Goal: Complete application form: Complete application form

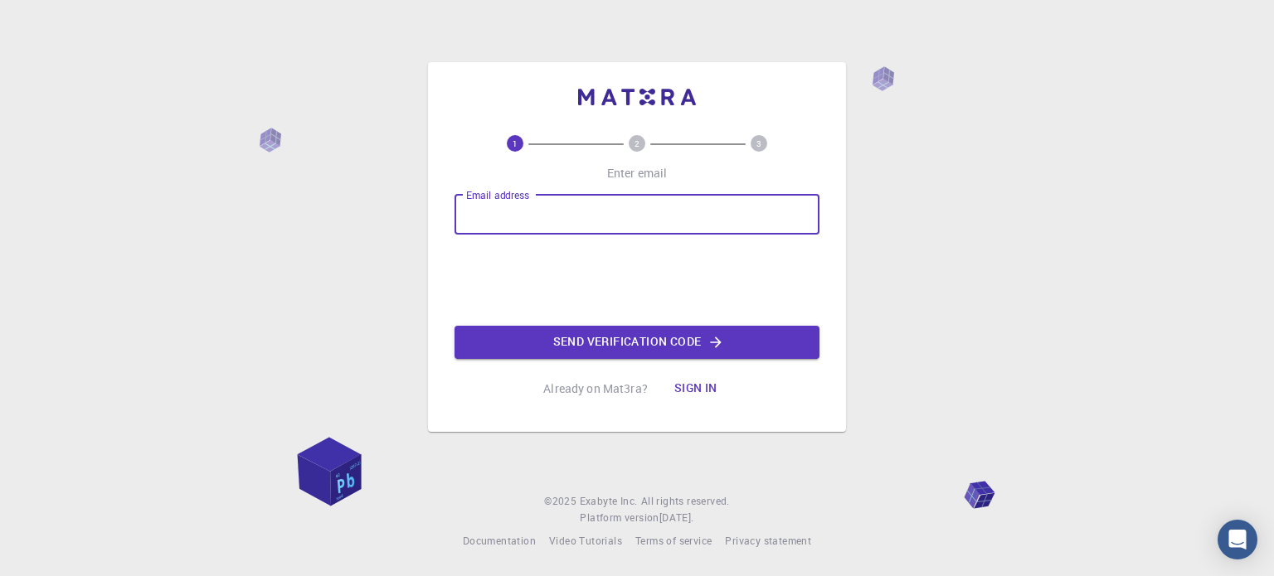
drag, startPoint x: 0, startPoint y: 0, endPoint x: 532, endPoint y: 211, distance: 572.8
click at [532, 211] on input "Email address" at bounding box center [636, 215] width 365 height 40
type input "karanrathod12446@gmail.com"
click at [589, 344] on button "Send verification code" at bounding box center [636, 342] width 365 height 33
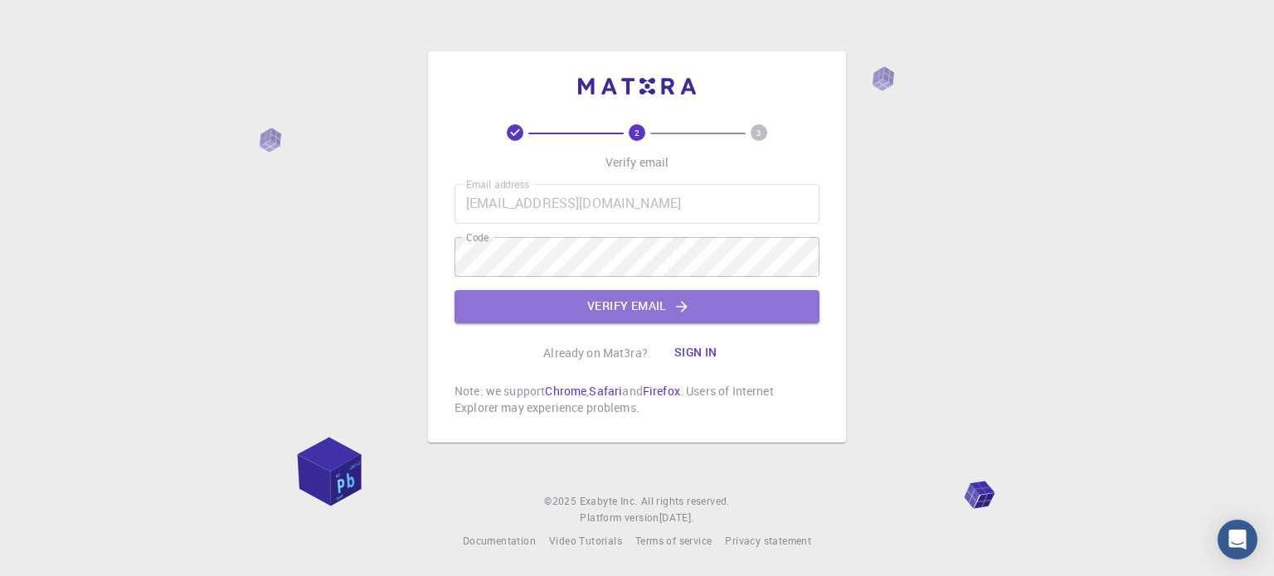
click at [657, 318] on button "Verify email" at bounding box center [636, 306] width 365 height 33
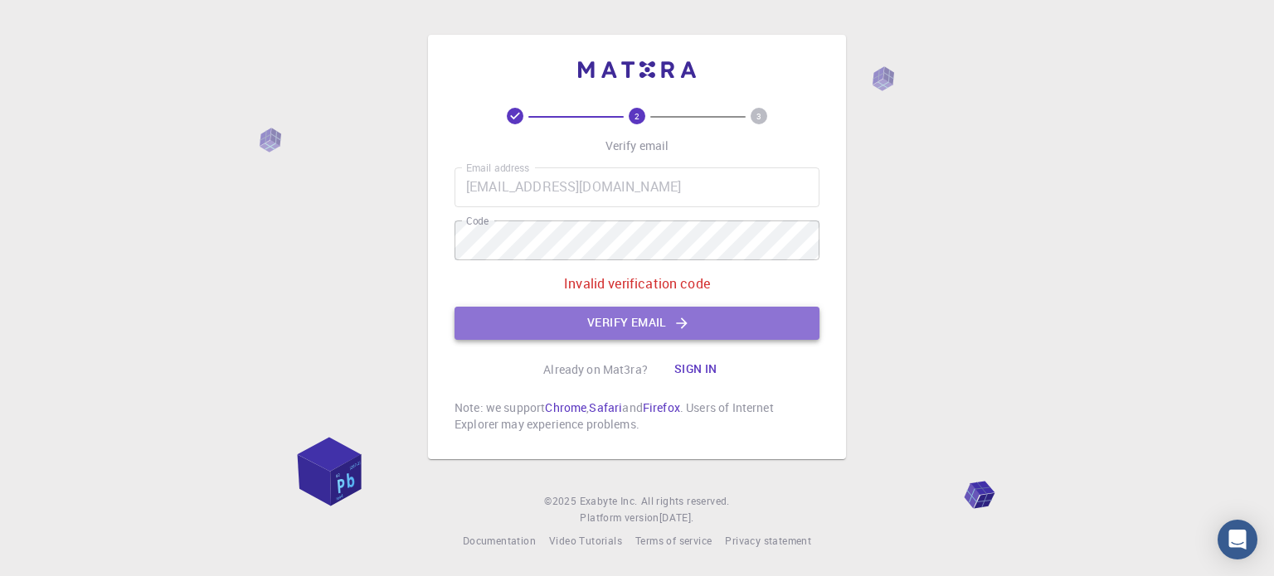
click at [696, 333] on button "Verify email" at bounding box center [636, 323] width 365 height 33
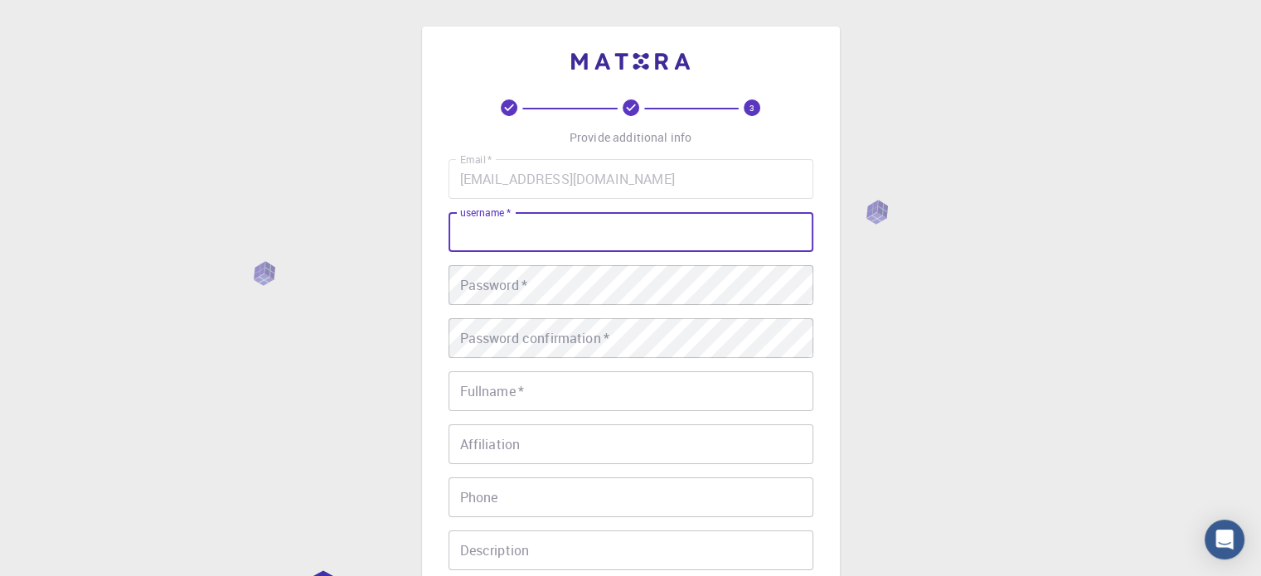
click at [566, 225] on input "username   *" at bounding box center [631, 232] width 365 height 40
type input "k"
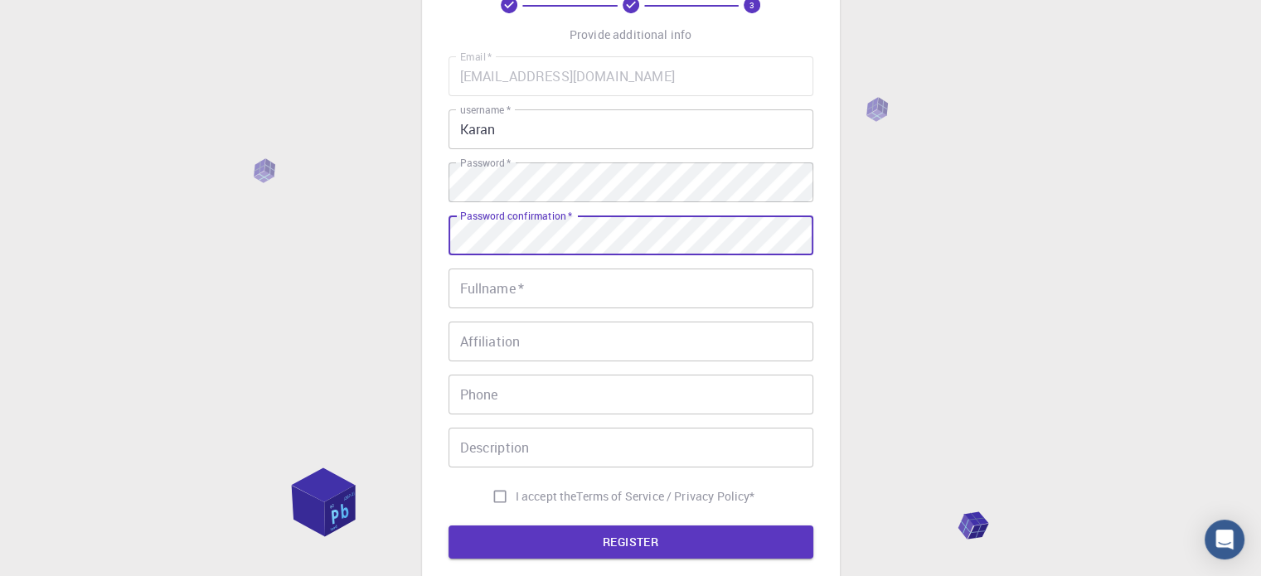
scroll to position [106, 0]
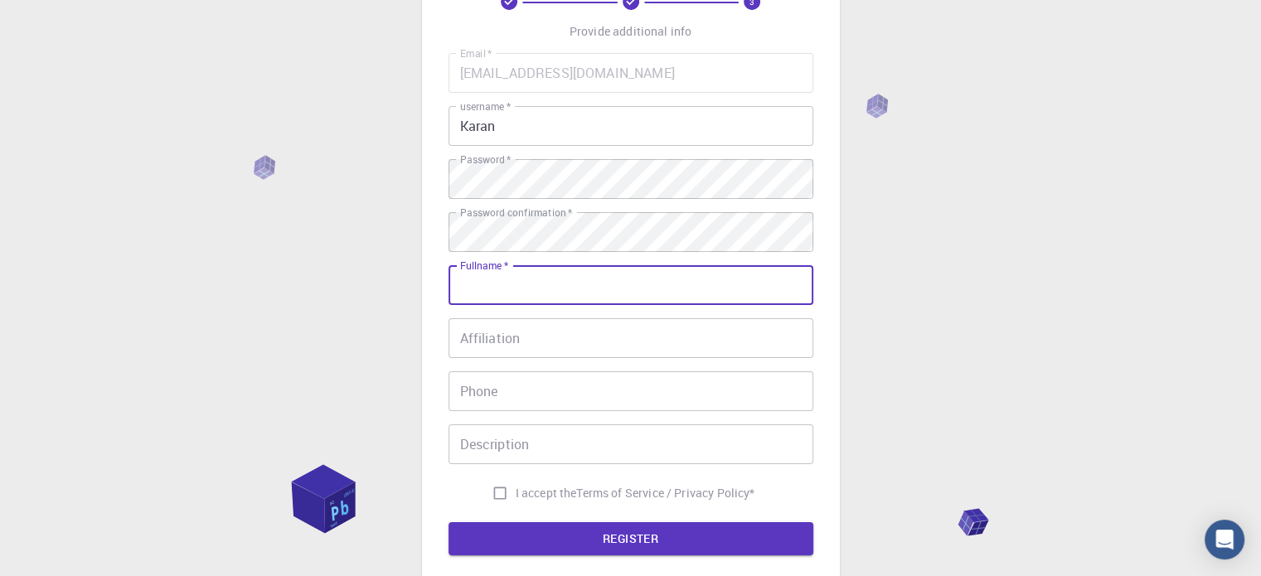
click at [550, 283] on input "Fullname   *" at bounding box center [631, 285] width 365 height 40
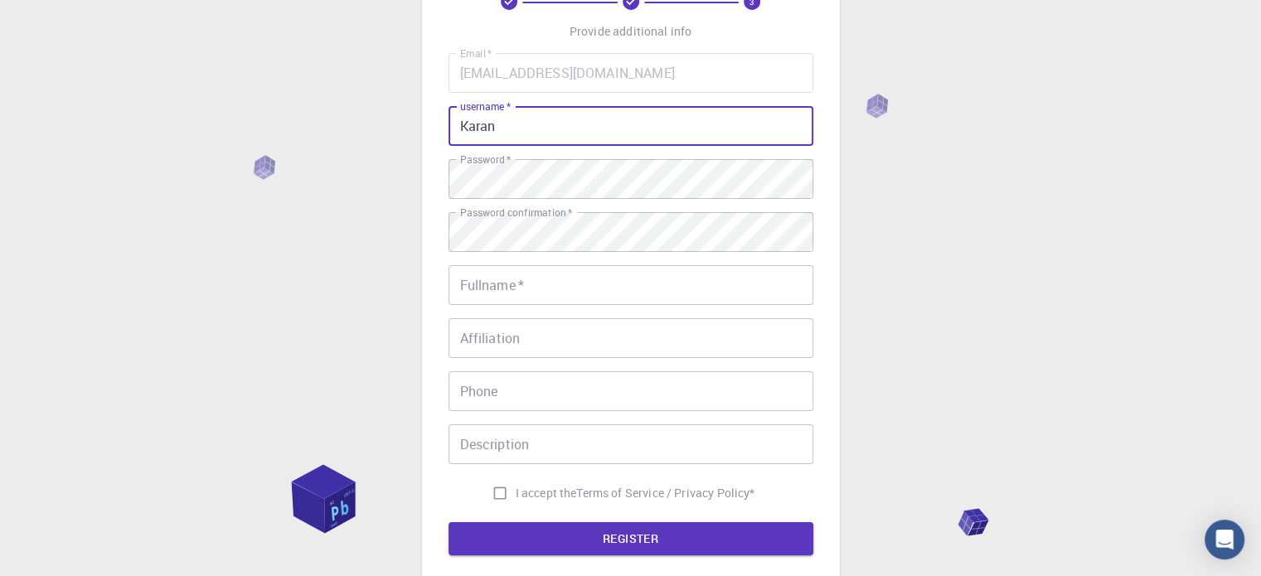
click at [535, 134] on input "Karan" at bounding box center [631, 126] width 365 height 40
type input "Karan12446"
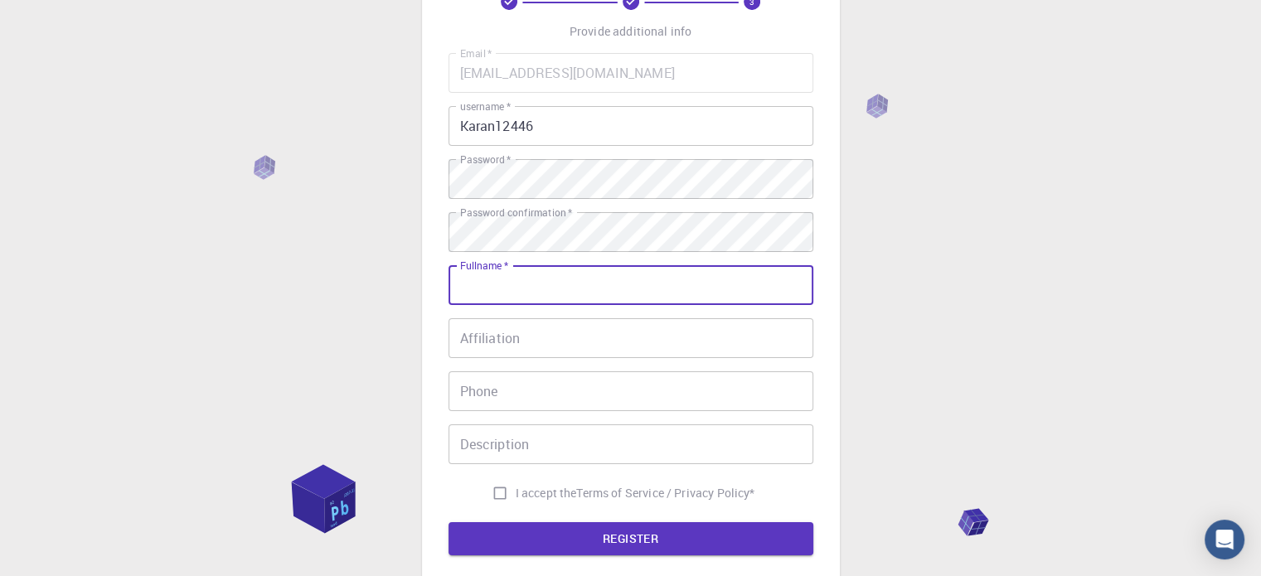
click at [512, 281] on input "Fullname   *" at bounding box center [631, 285] width 365 height 40
type input "Karan Rathod"
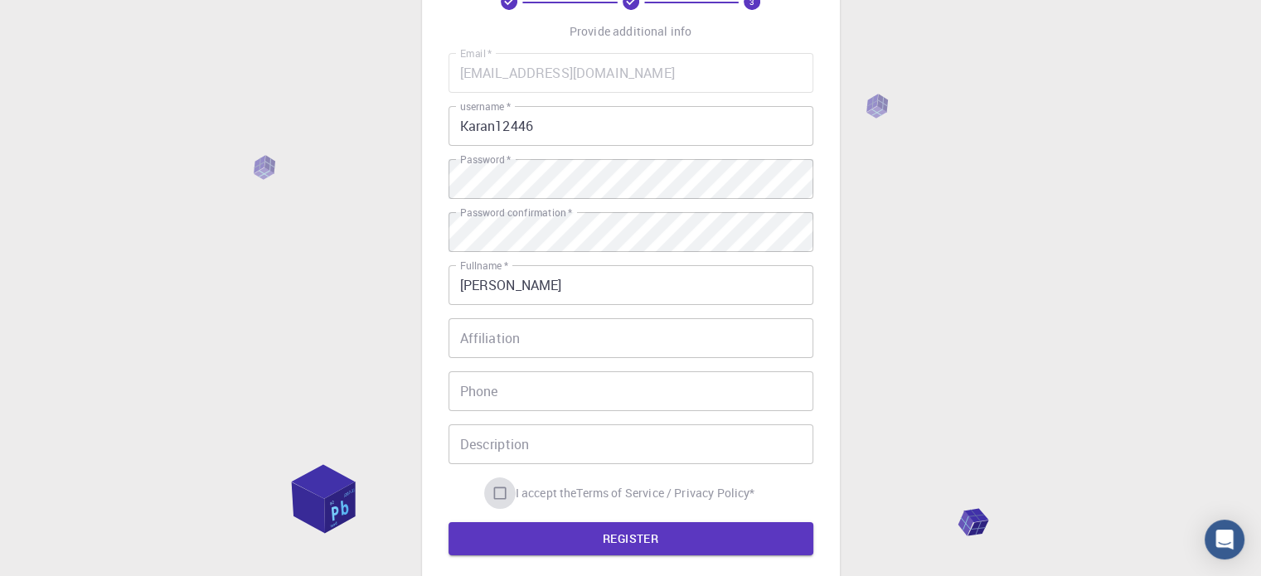
click at [498, 489] on input "I accept the Terms of Service / Privacy Policy *" at bounding box center [500, 494] width 32 height 32
checkbox input "true"
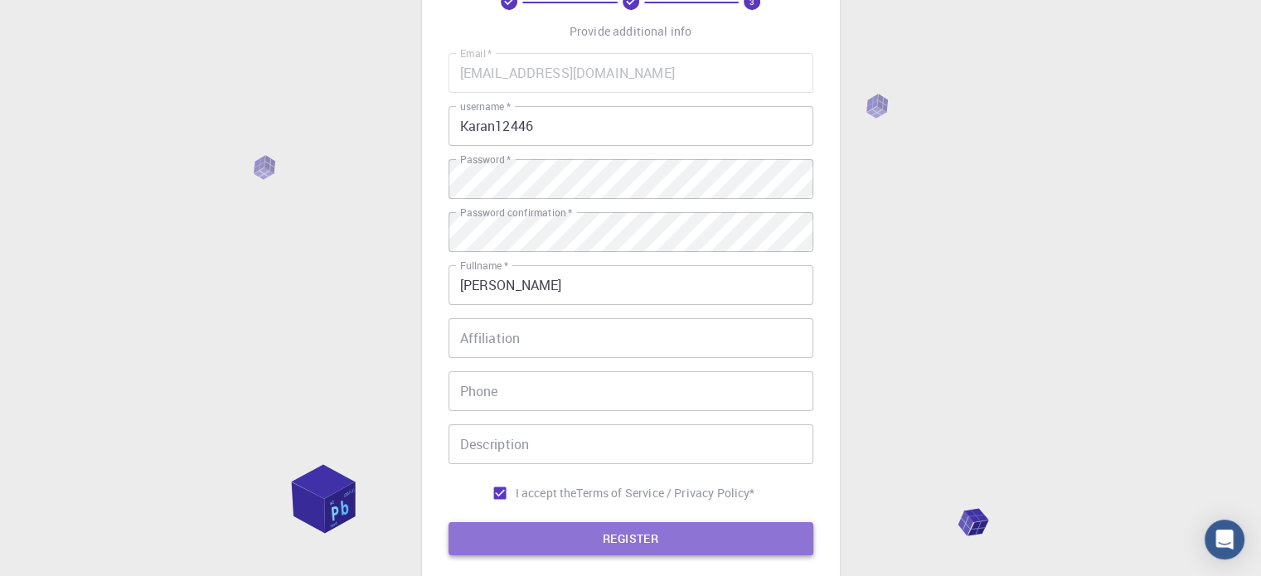
click at [541, 529] on button "REGISTER" at bounding box center [631, 538] width 365 height 33
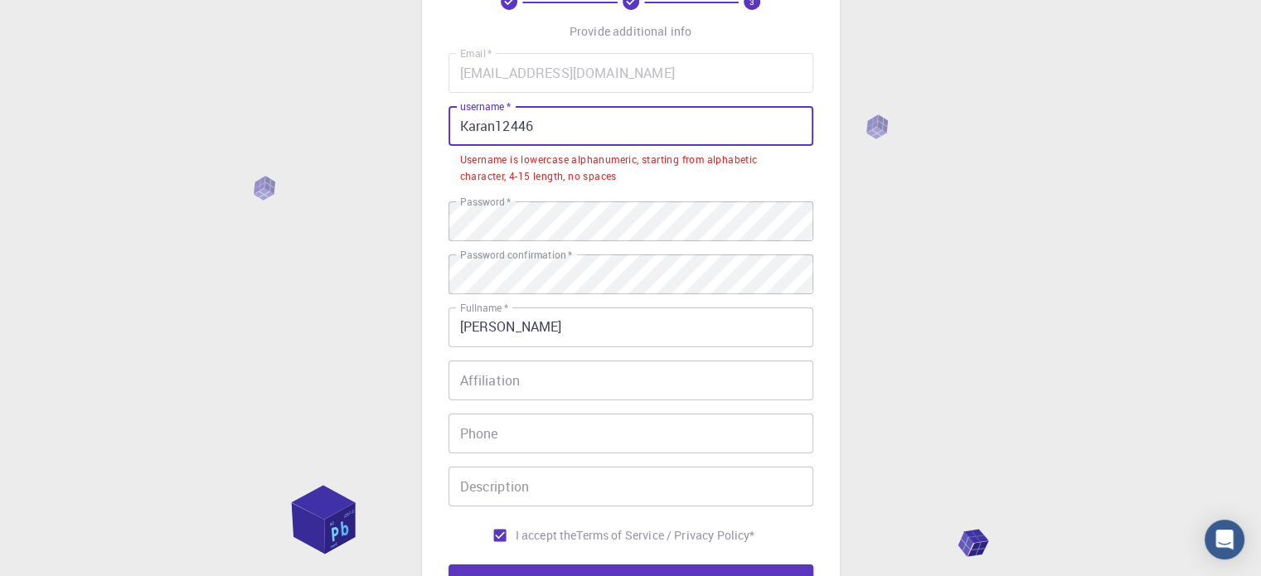
click at [470, 125] on input "Karan12446" at bounding box center [631, 126] width 365 height 40
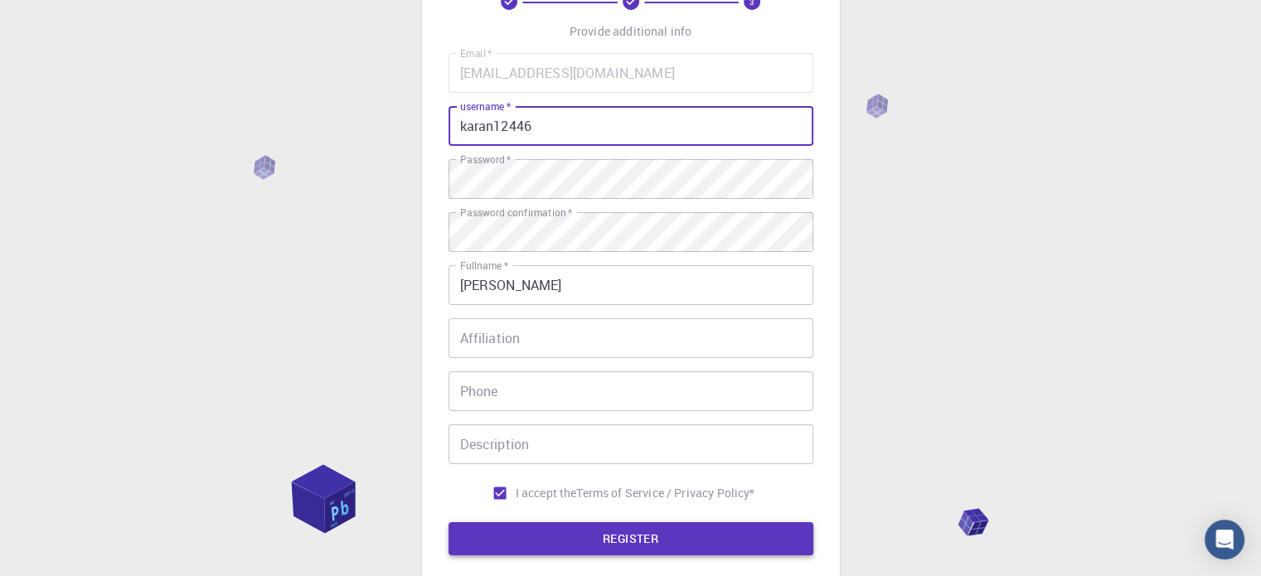
type input "karan12446"
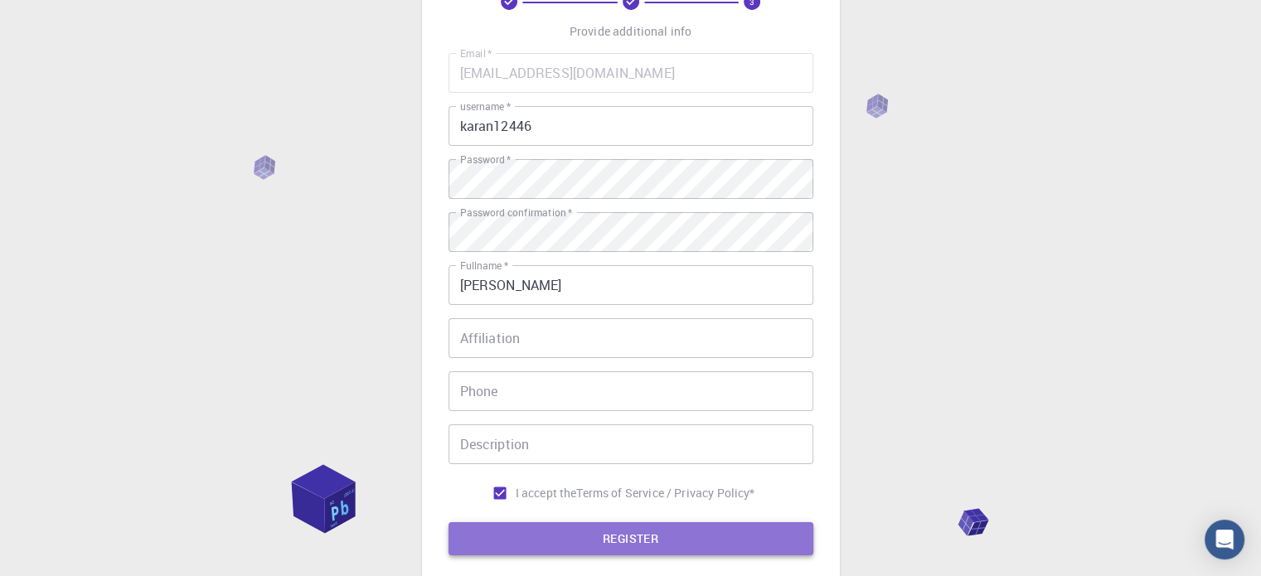
click at [600, 527] on button "REGISTER" at bounding box center [631, 538] width 365 height 33
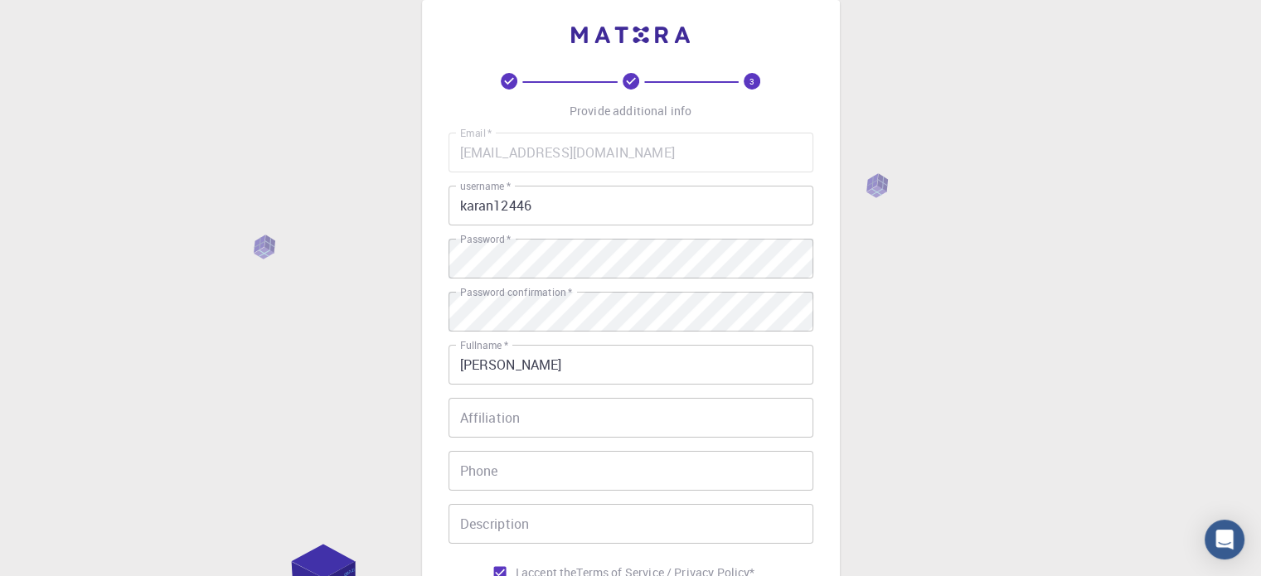
scroll to position [0, 0]
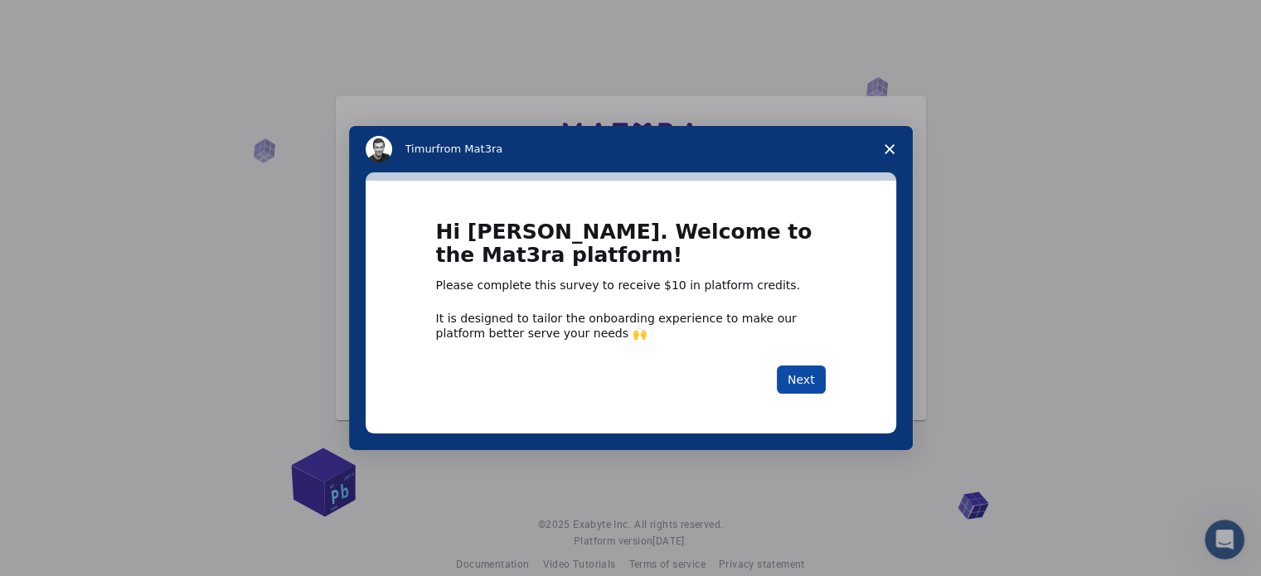
click at [811, 377] on button "Next" at bounding box center [801, 380] width 49 height 28
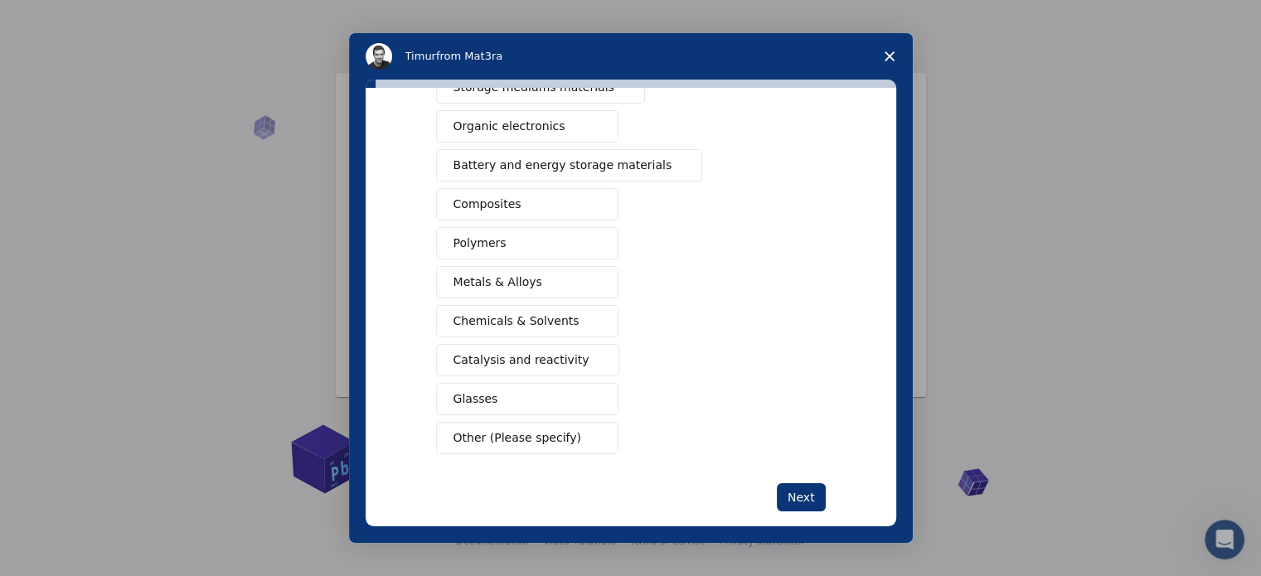
scroll to position [206, 0]
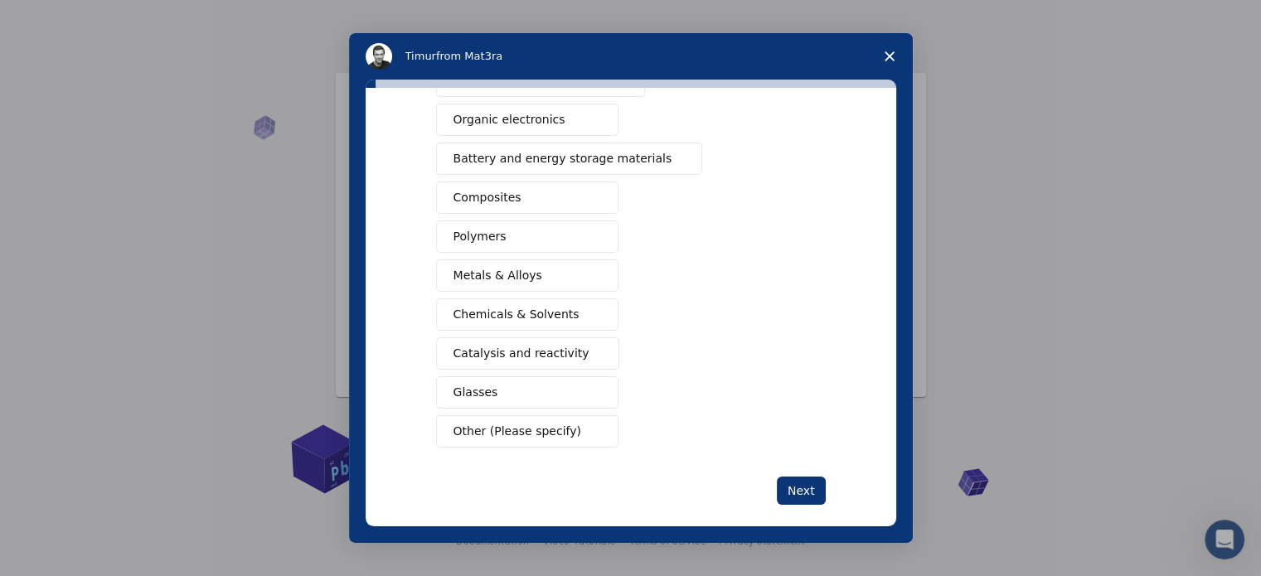
click at [541, 307] on span "Chemicals & Solvents" at bounding box center [517, 314] width 126 height 17
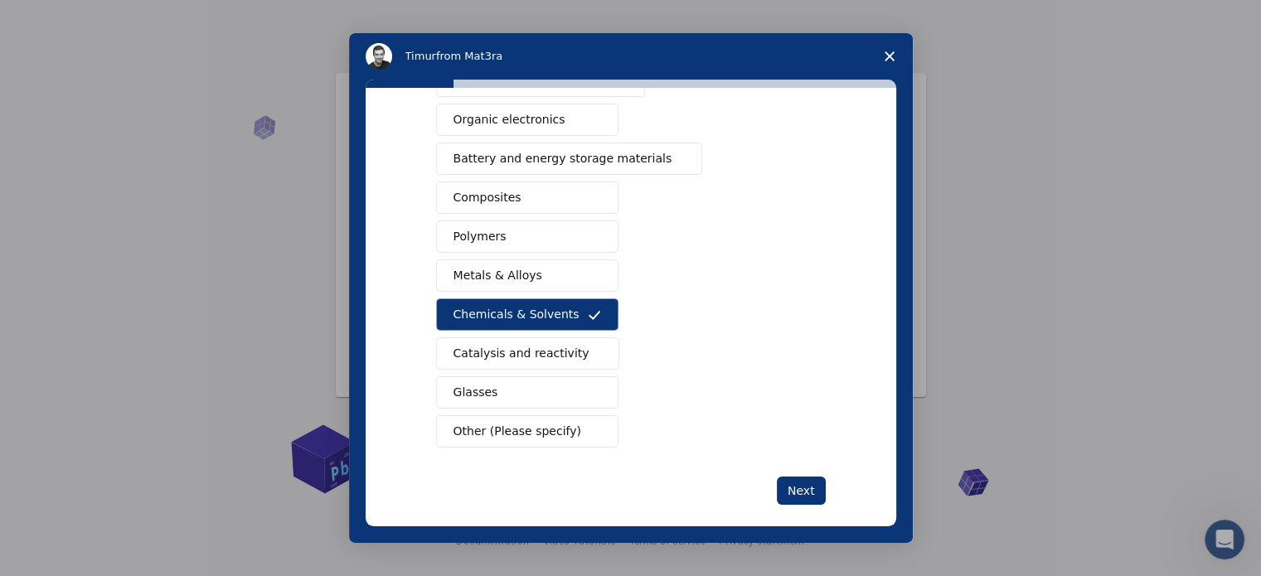
click at [504, 226] on button "Polymers" at bounding box center [527, 237] width 182 height 32
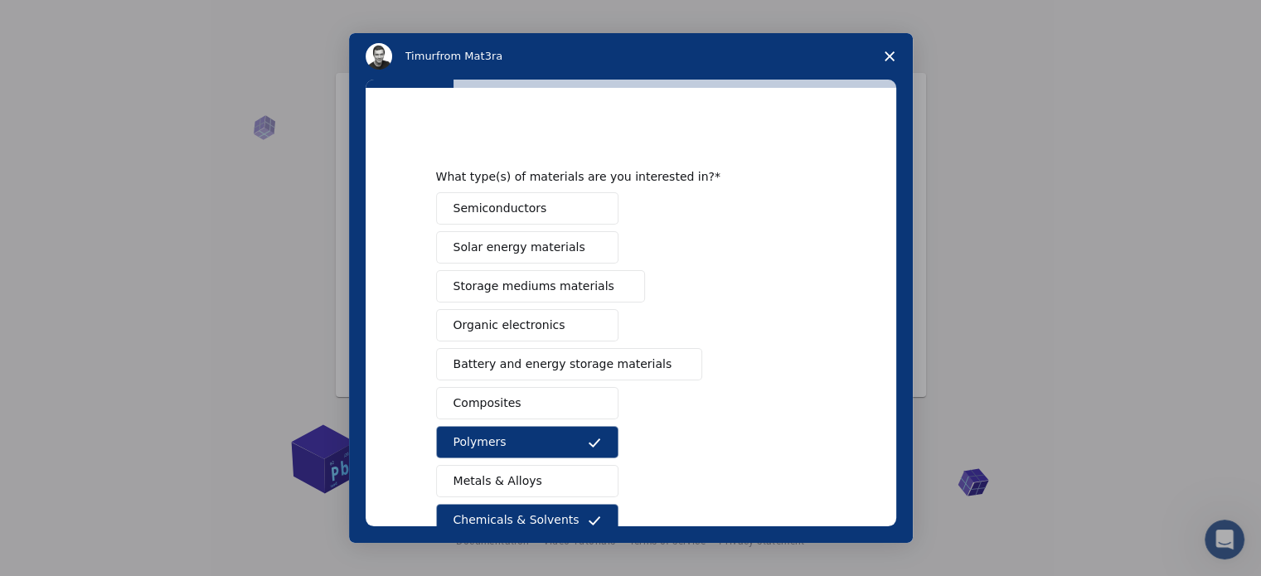
click at [492, 397] on span "Composites" at bounding box center [488, 403] width 68 height 17
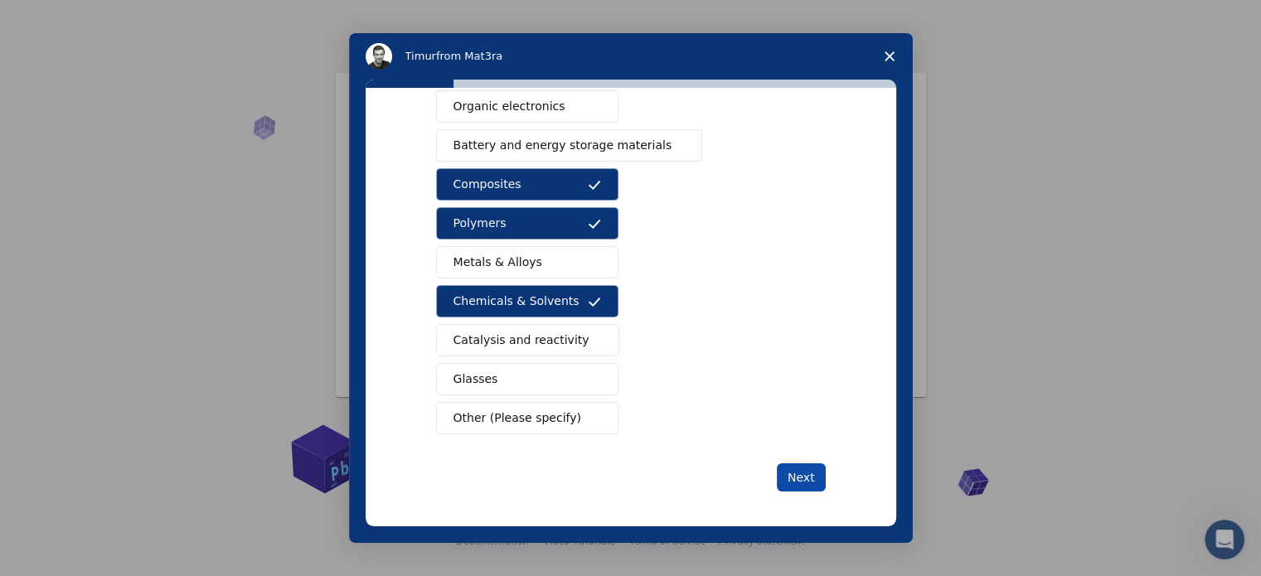
click at [789, 464] on button "Next" at bounding box center [801, 478] width 49 height 28
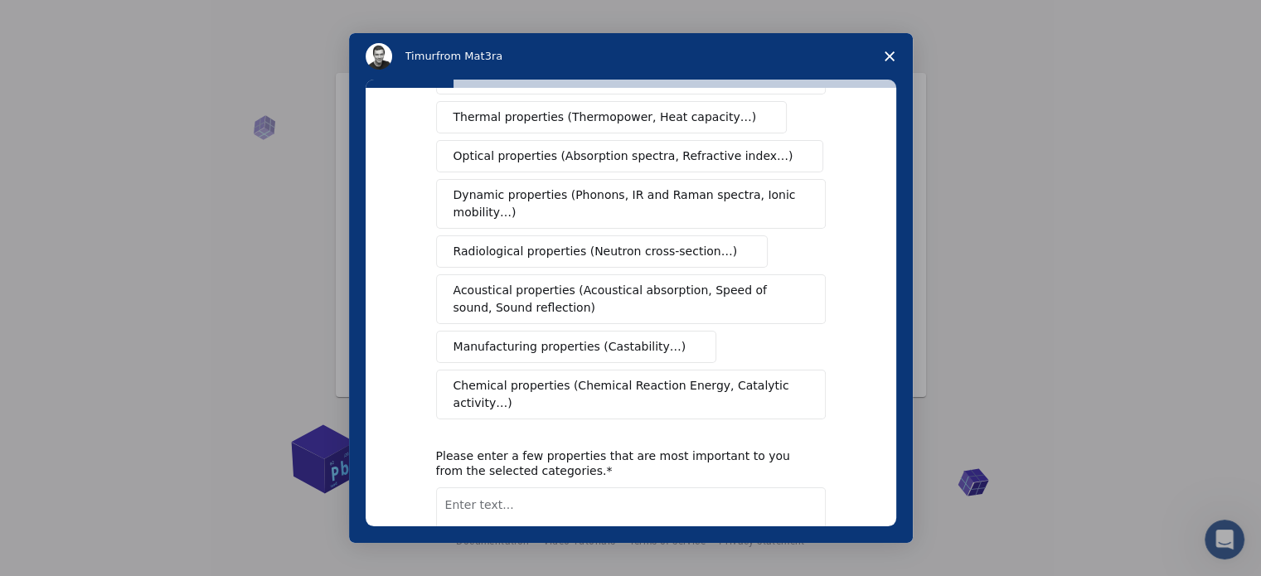
scroll to position [0, 0]
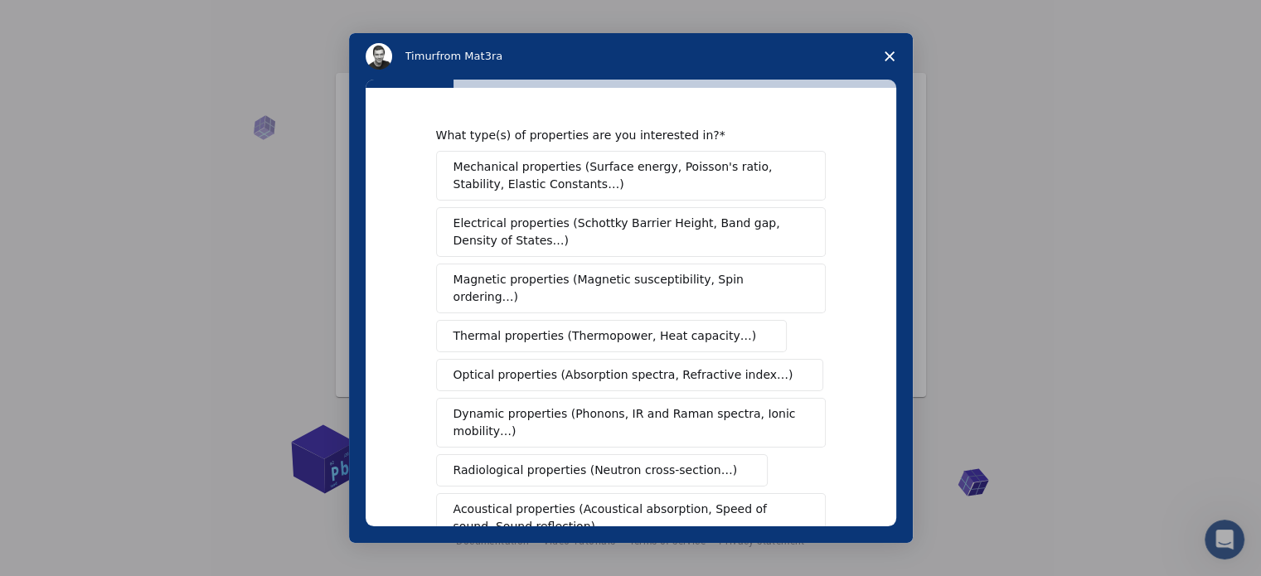
click at [514, 228] on span "Electrical properties (Schottky Barrier Height, Band gap, Density of States…)" at bounding box center [626, 232] width 345 height 35
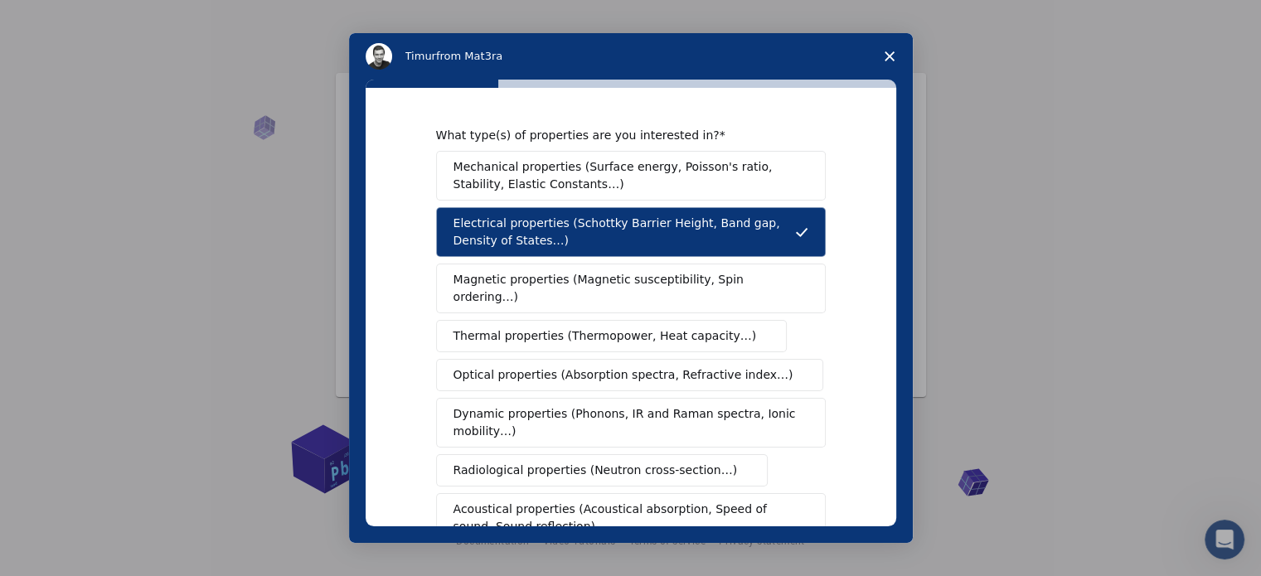
click at [514, 286] on span "Magnetic properties (Magnetic susceptibility, Spin ordering…)" at bounding box center [625, 288] width 342 height 35
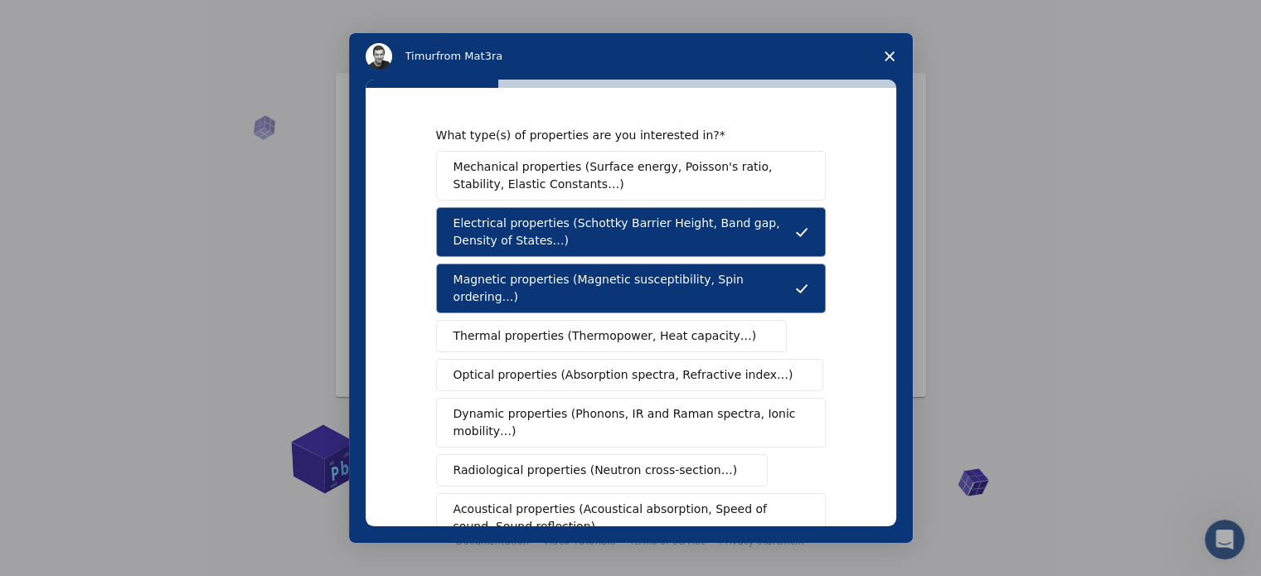
click at [505, 337] on div "Mechanical properties (Surface energy, Poisson's ratio, Stability, Elastic Cons…" at bounding box center [631, 395] width 390 height 488
click at [507, 333] on button "Thermal properties (Thermopower, Heat capacity…)" at bounding box center [612, 336] width 352 height 32
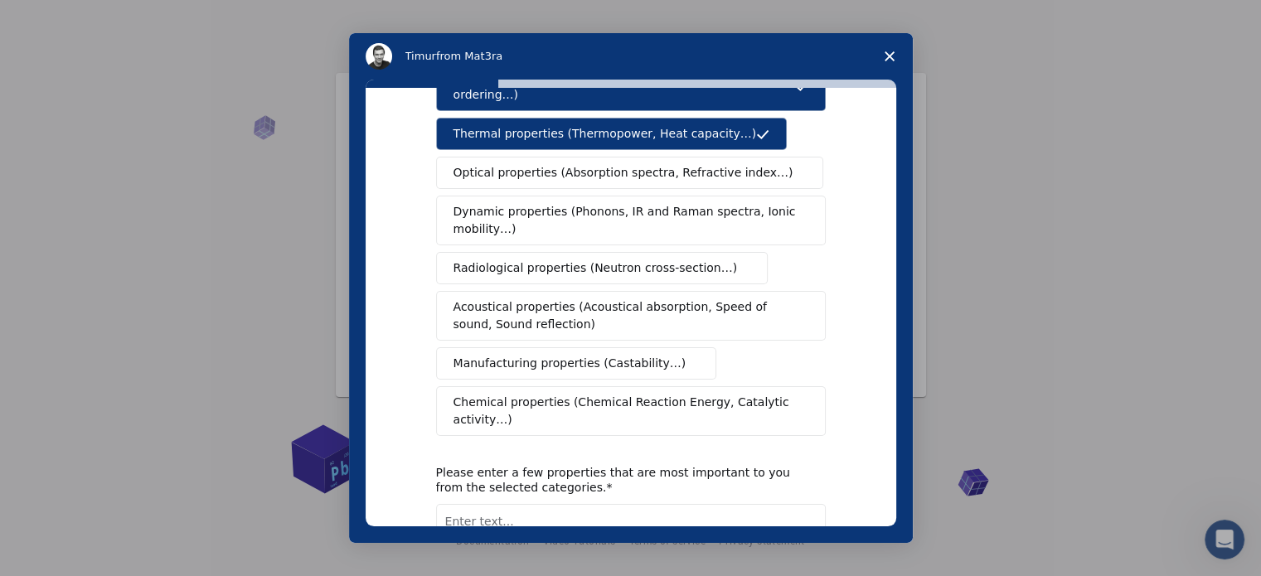
scroll to position [305, 0]
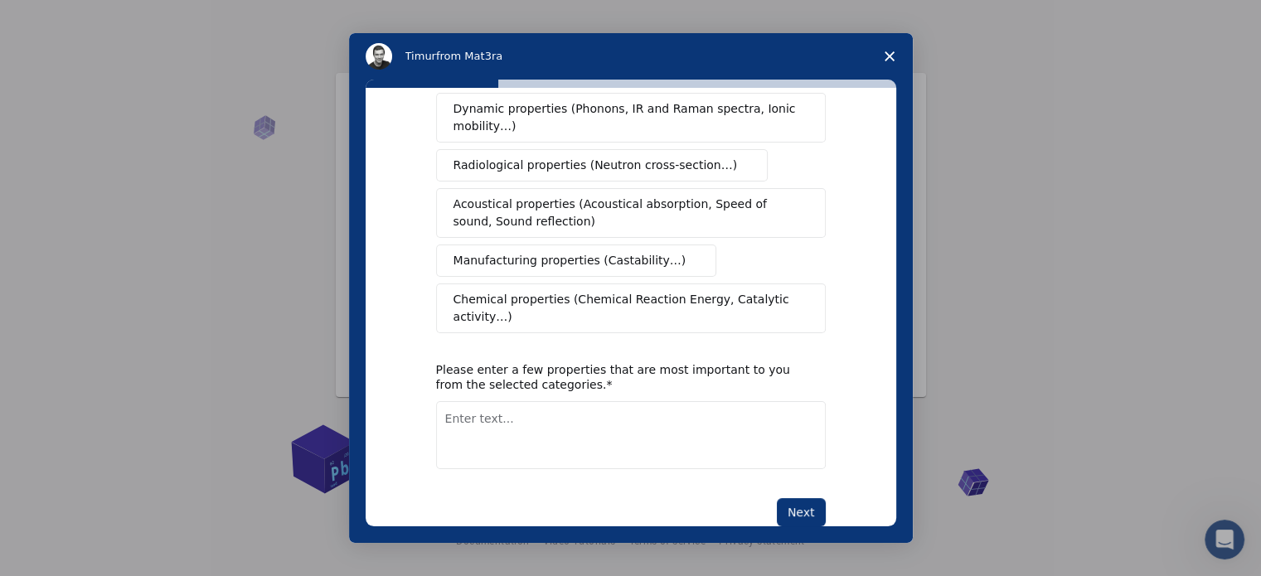
click at [561, 291] on span "Chemical properties (Chemical Reaction Energy, Catalytic activity…)" at bounding box center [625, 308] width 343 height 35
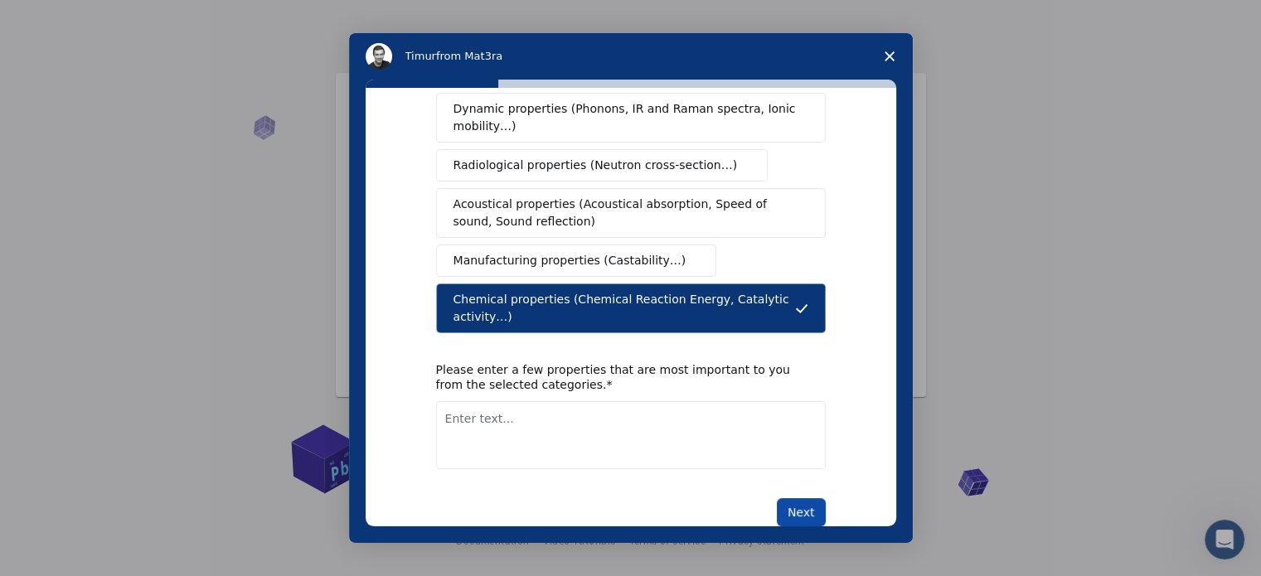
click at [814, 498] on button "Next" at bounding box center [801, 512] width 49 height 28
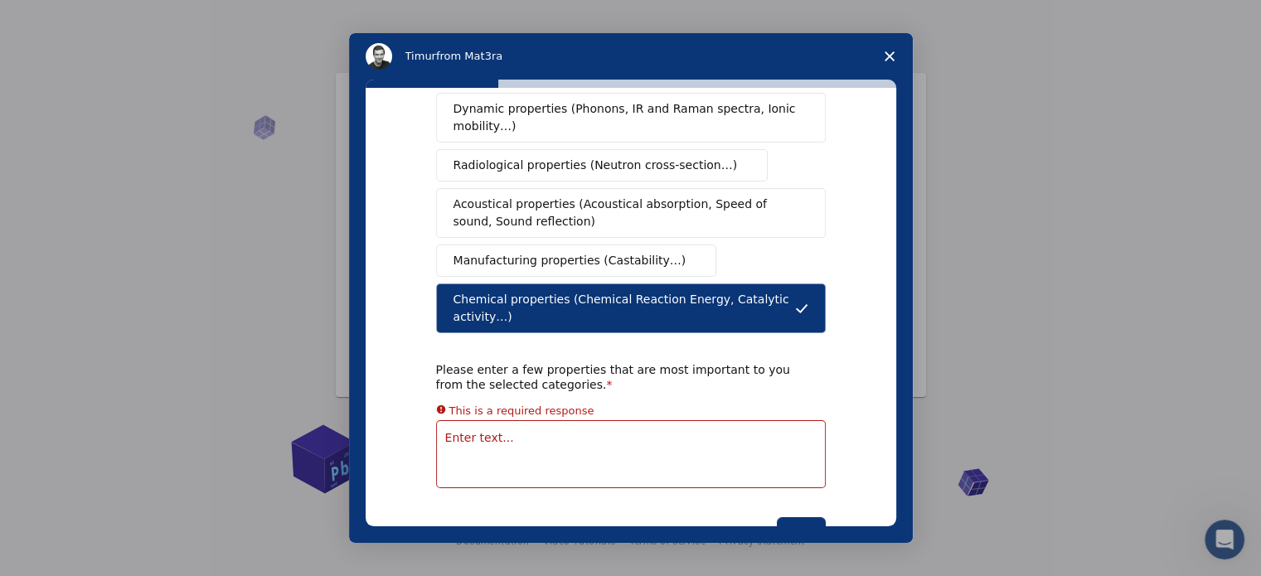
click at [725, 437] on div "What type(s) of properties are you interested in? Mechanical properties (Surfac…" at bounding box center [631, 184] width 390 height 723
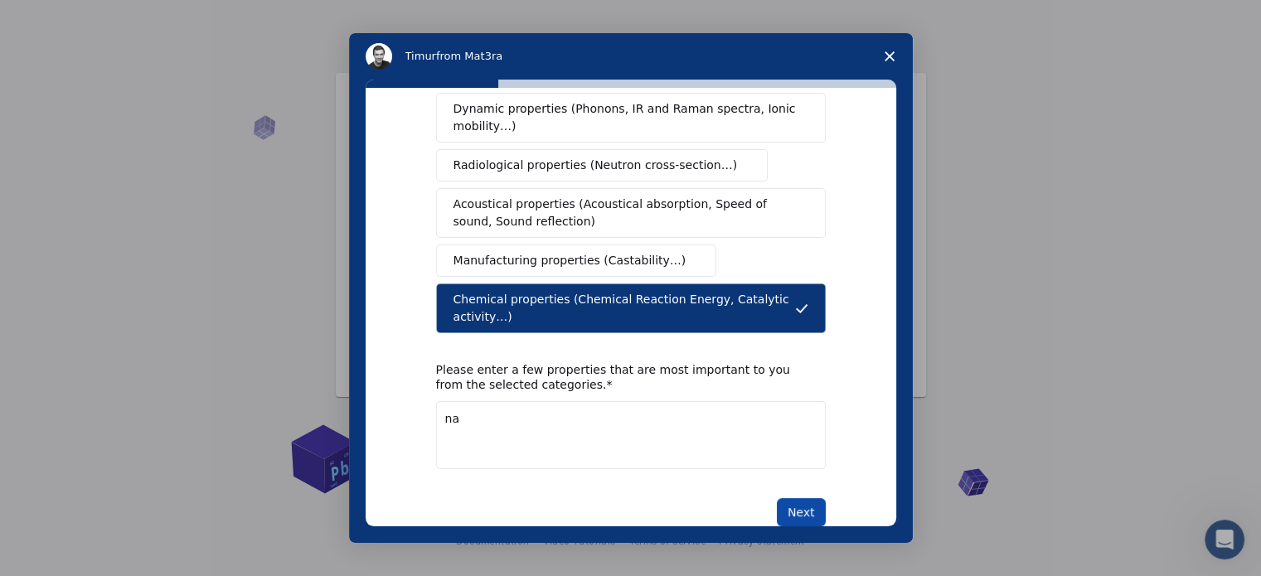
type textarea "na"
click at [777, 498] on button "Next" at bounding box center [801, 512] width 49 height 28
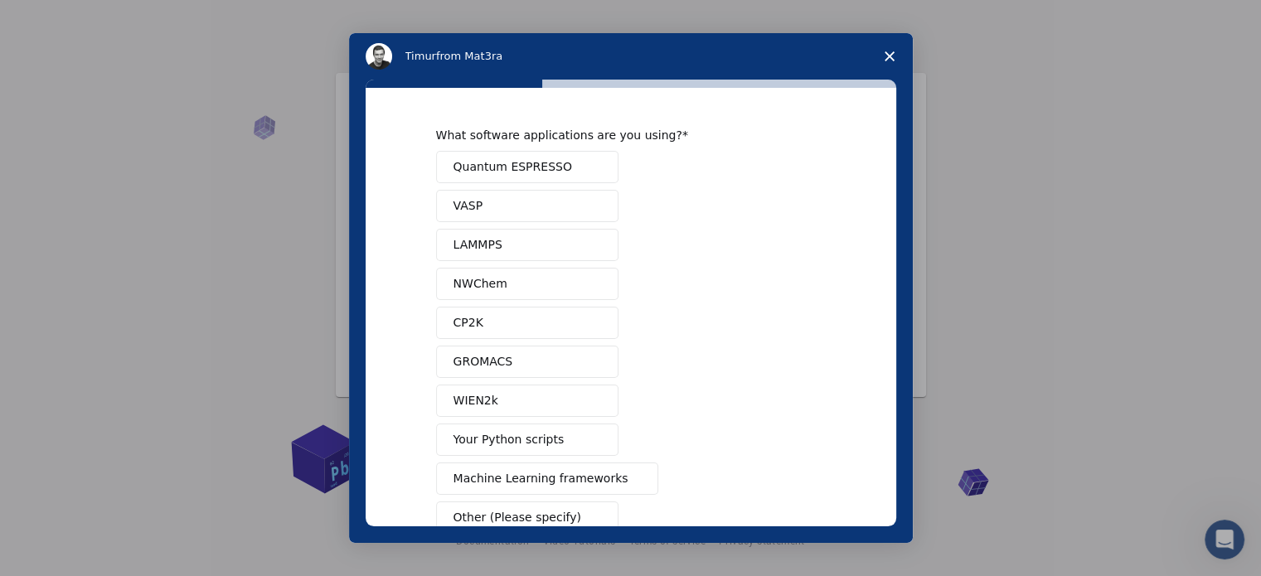
click at [541, 150] on div "What software applications are you using? Quantum ESPRESSO VASP LAMMPS NWChem C…" at bounding box center [631, 331] width 390 height 406
click at [541, 158] on button "Quantum ESPRESSO" at bounding box center [527, 167] width 182 height 32
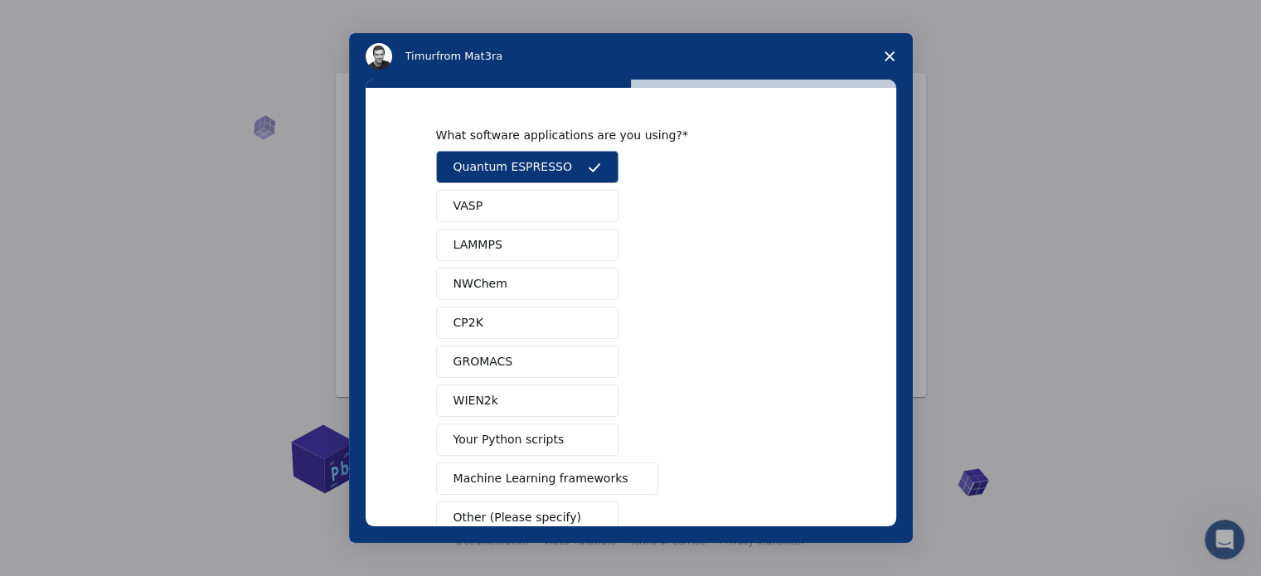
click at [504, 361] on button "GROMACS" at bounding box center [527, 362] width 182 height 32
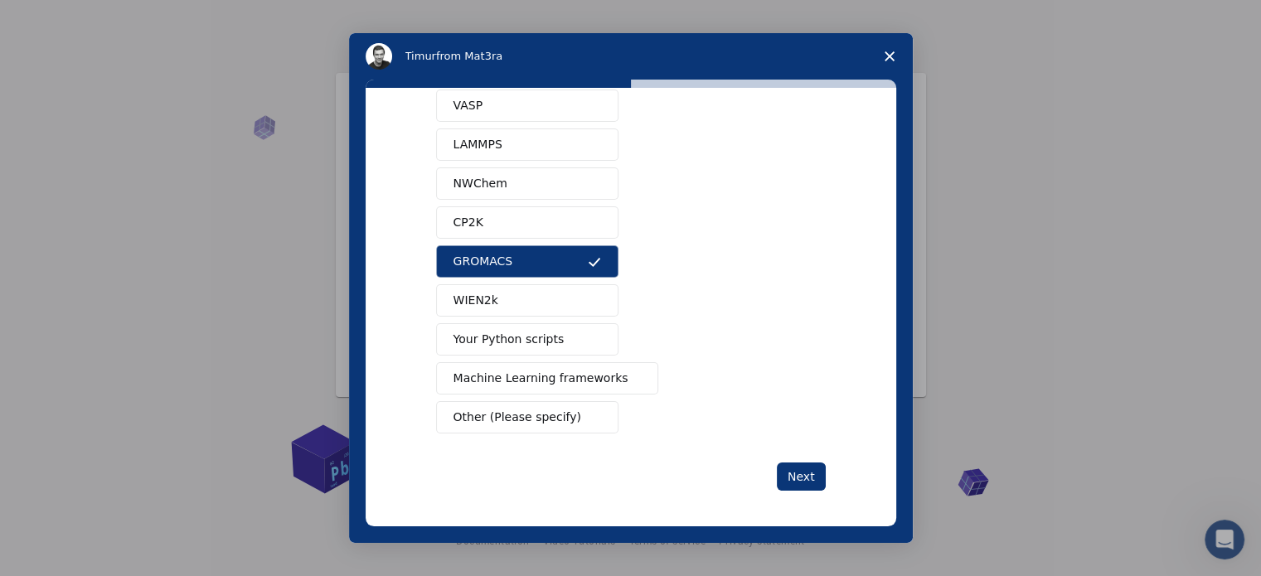
click at [517, 374] on span "Machine Learning frameworks" at bounding box center [541, 378] width 175 height 17
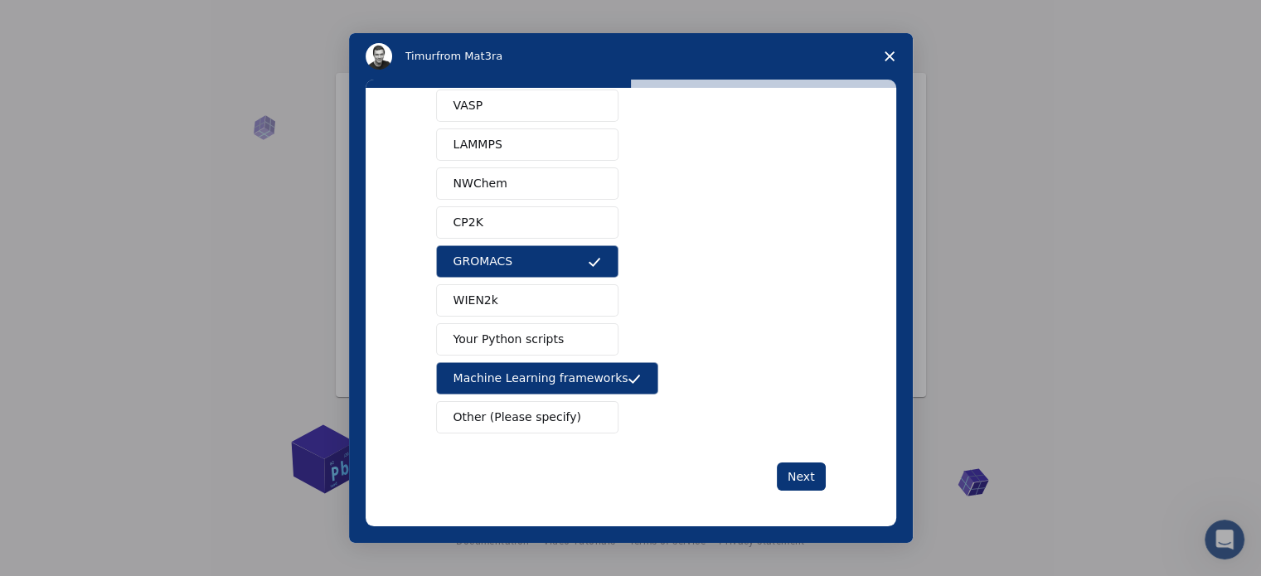
click at [505, 179] on button "NWChem" at bounding box center [527, 183] width 182 height 32
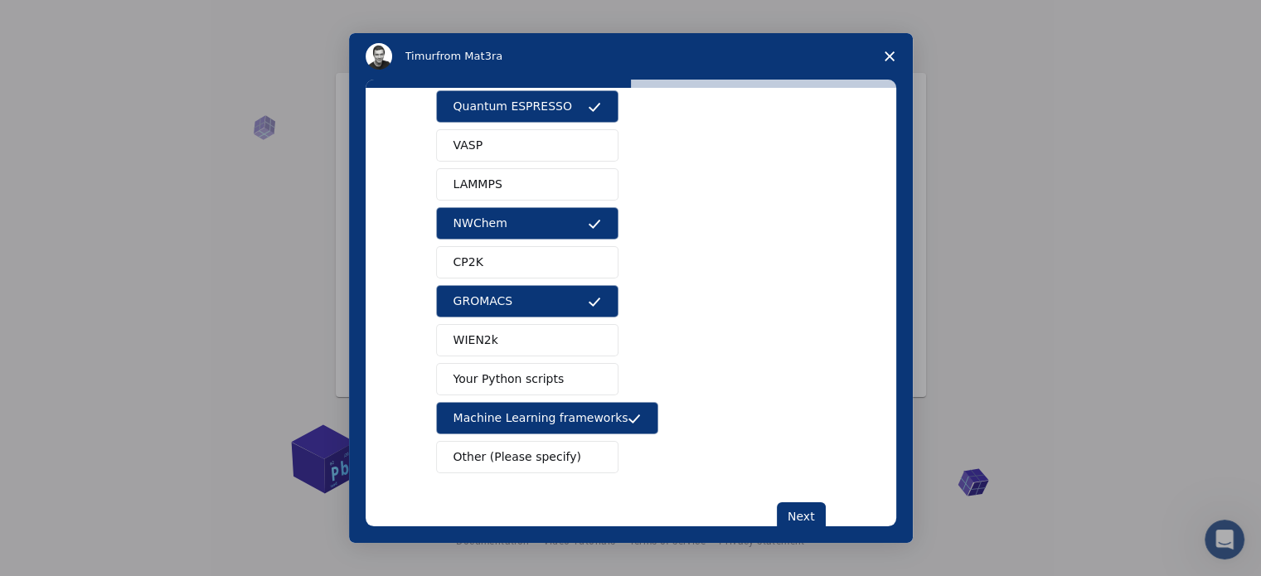
click at [505, 179] on button "LAMMPS" at bounding box center [527, 184] width 182 height 32
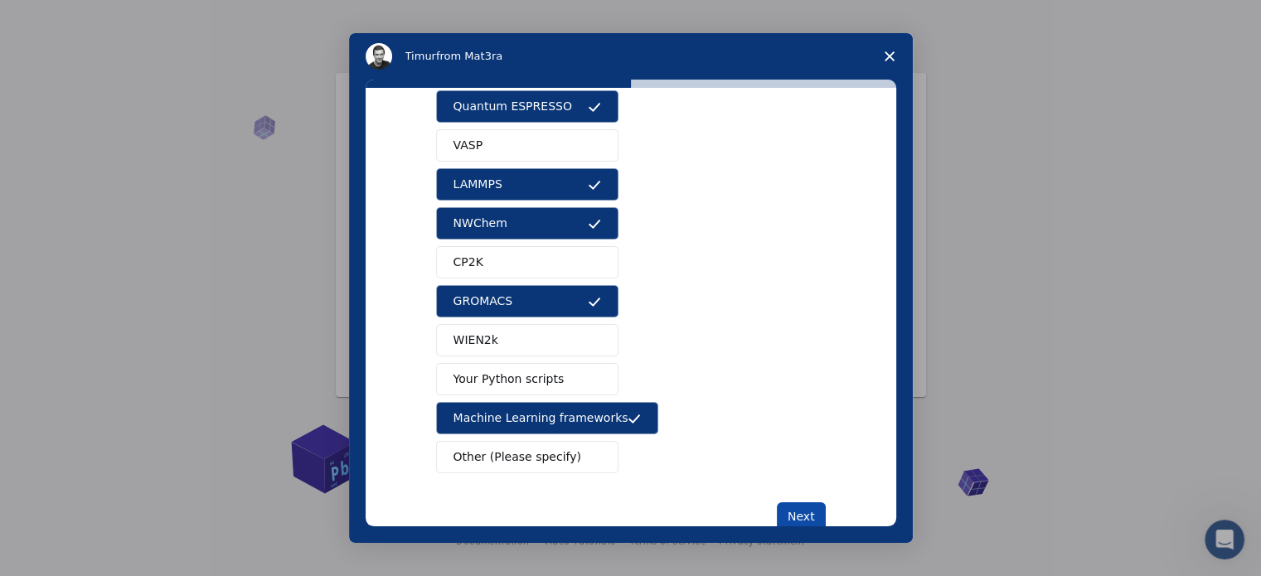
click at [786, 512] on button "Next" at bounding box center [801, 516] width 49 height 28
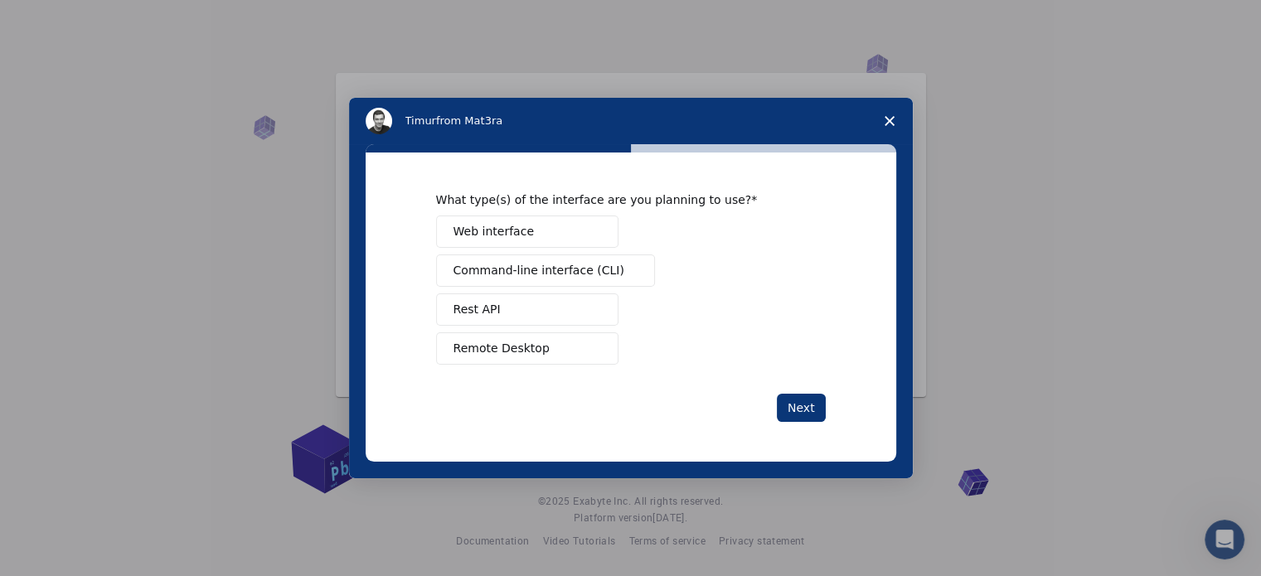
scroll to position [0, 0]
click at [532, 344] on span "Remote Desktop" at bounding box center [502, 348] width 96 height 17
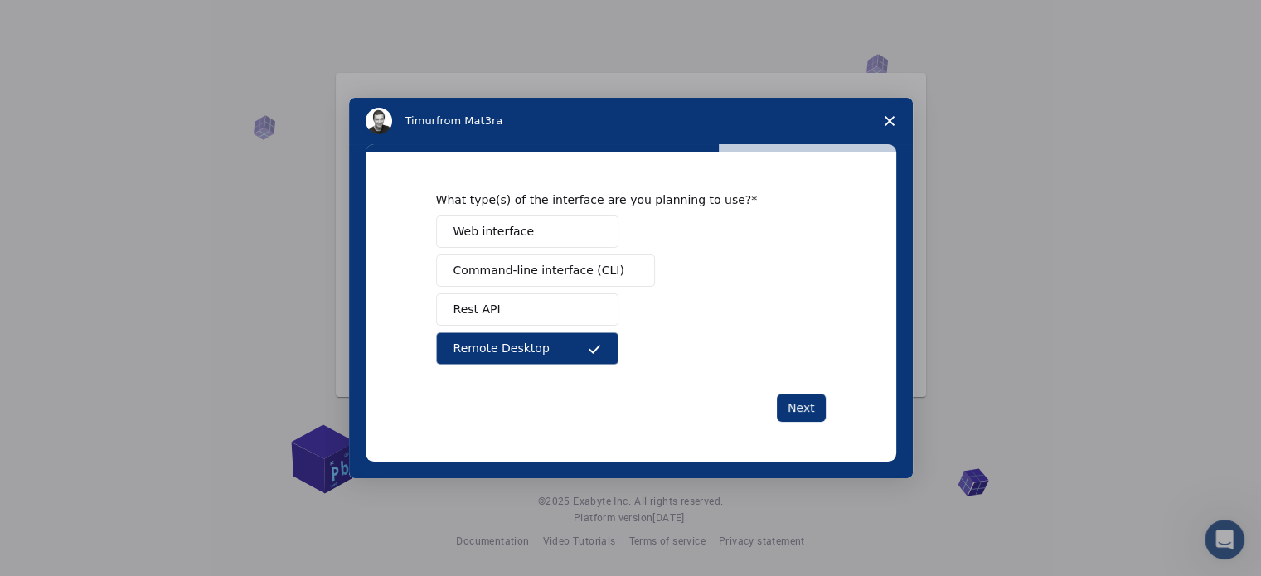
click at [561, 239] on button "Web interface" at bounding box center [527, 232] width 182 height 32
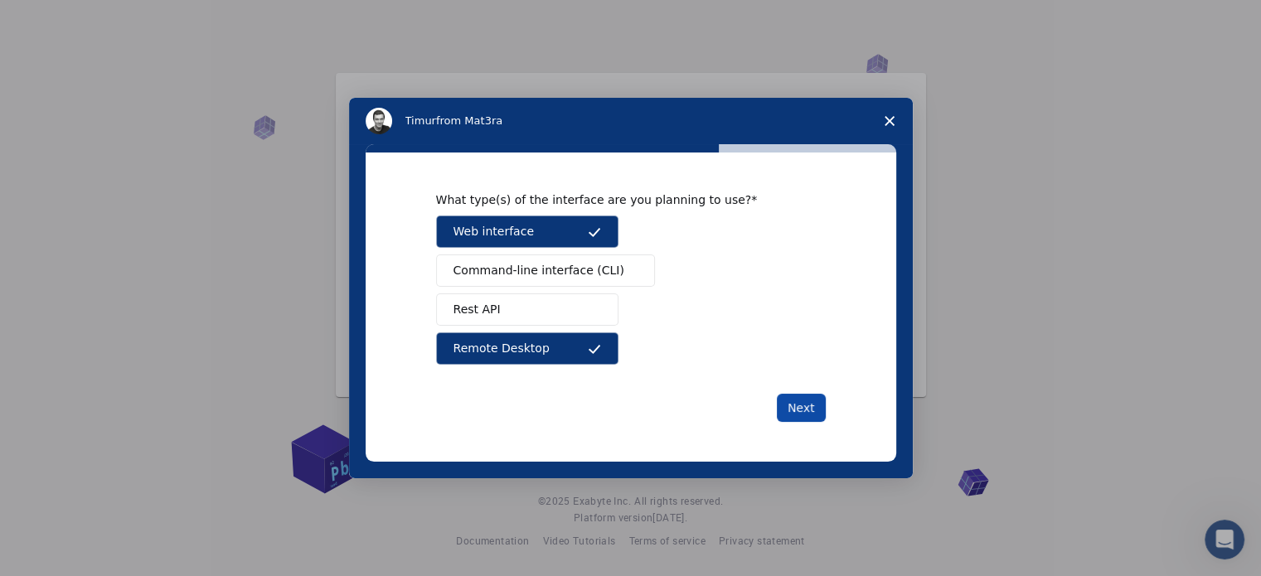
click at [785, 410] on button "Next" at bounding box center [801, 408] width 49 height 28
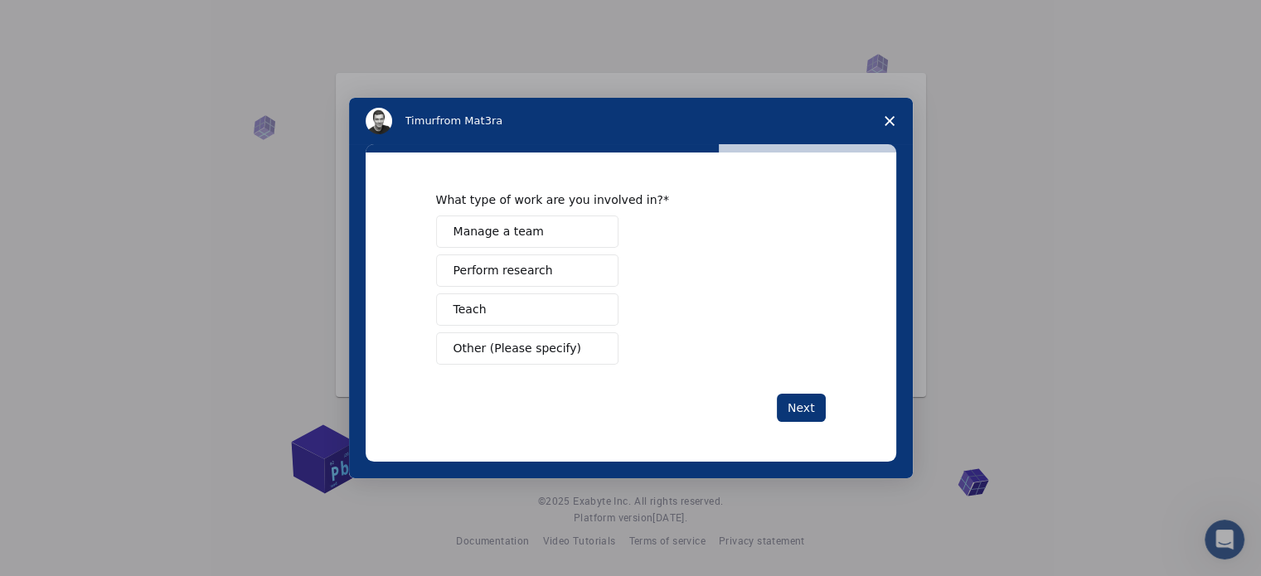
click at [501, 275] on span "Perform research" at bounding box center [504, 270] width 100 height 17
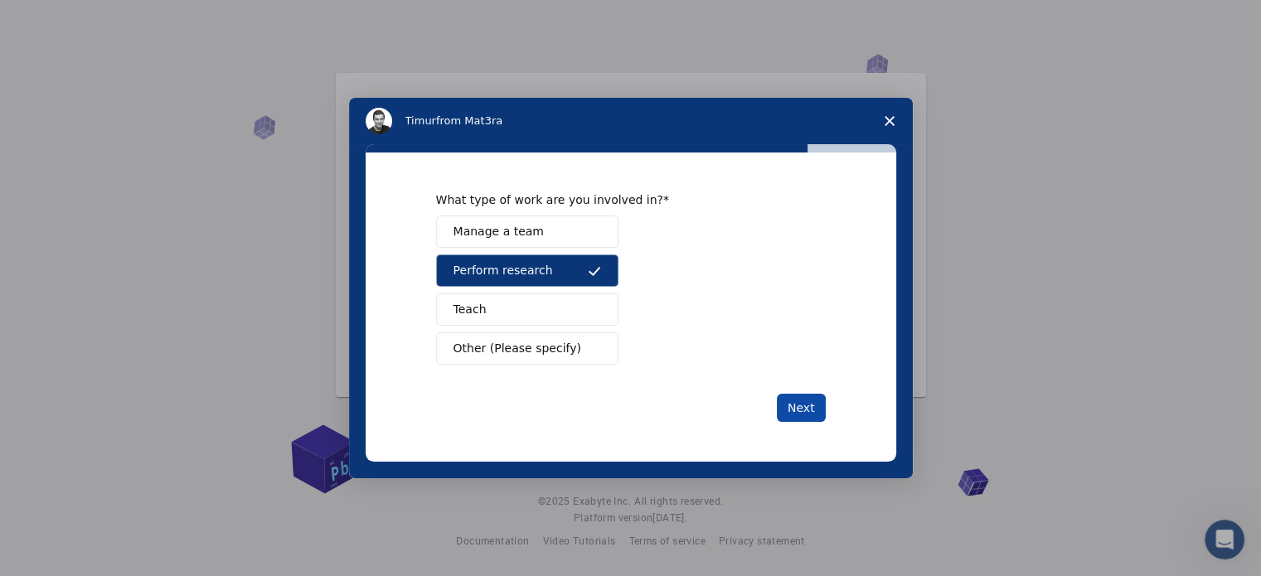
click at [805, 420] on button "Next" at bounding box center [801, 408] width 49 height 28
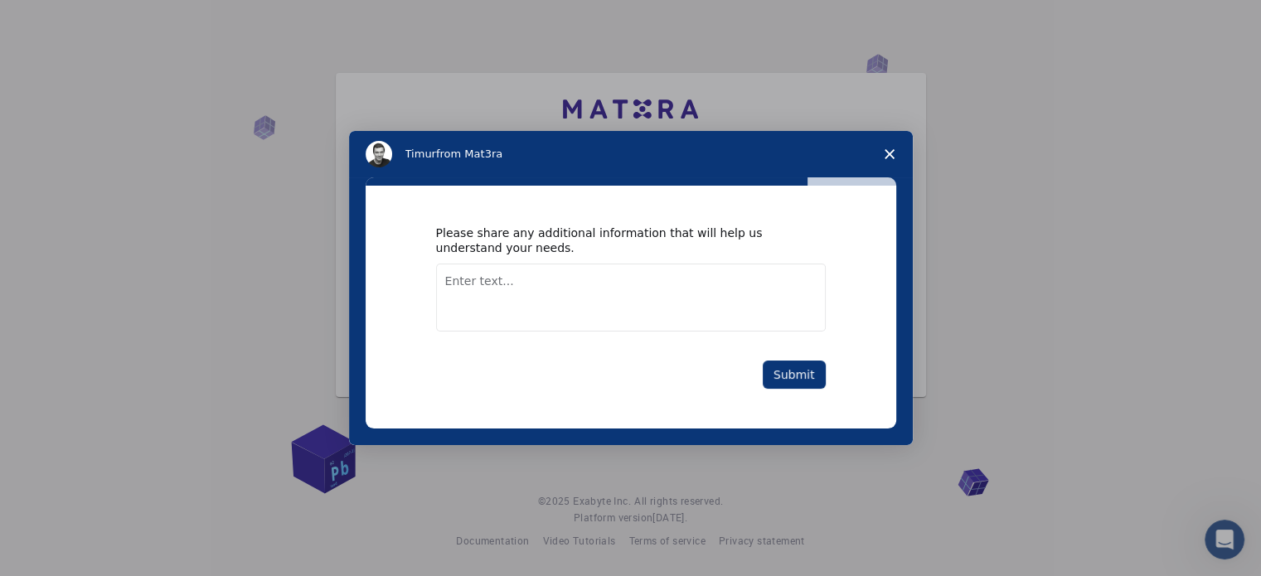
click at [805, 420] on div "Please share any additional information that will help us understand your needs…" at bounding box center [631, 307] width 531 height 243
click at [567, 283] on textarea "Enter text..." at bounding box center [631, 298] width 390 height 68
type textarea "n"
type textarea "ok"
click at [773, 373] on button "Submit" at bounding box center [794, 375] width 63 height 28
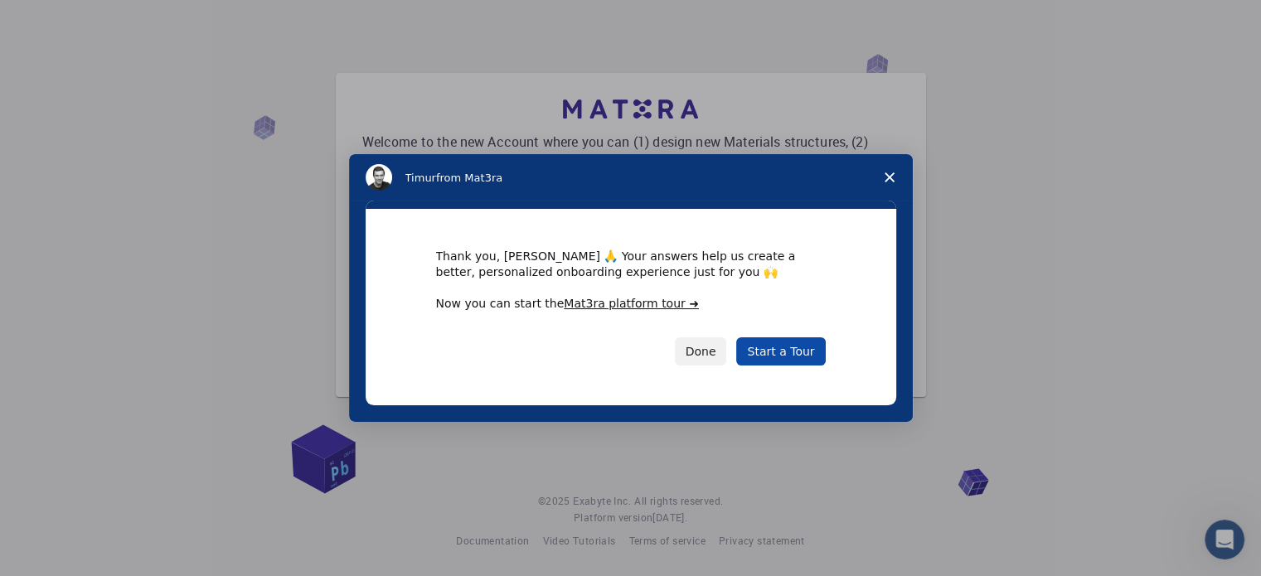
click at [780, 345] on link "Start a Tour" at bounding box center [780, 351] width 89 height 28
